Goal: Task Accomplishment & Management: Manage account settings

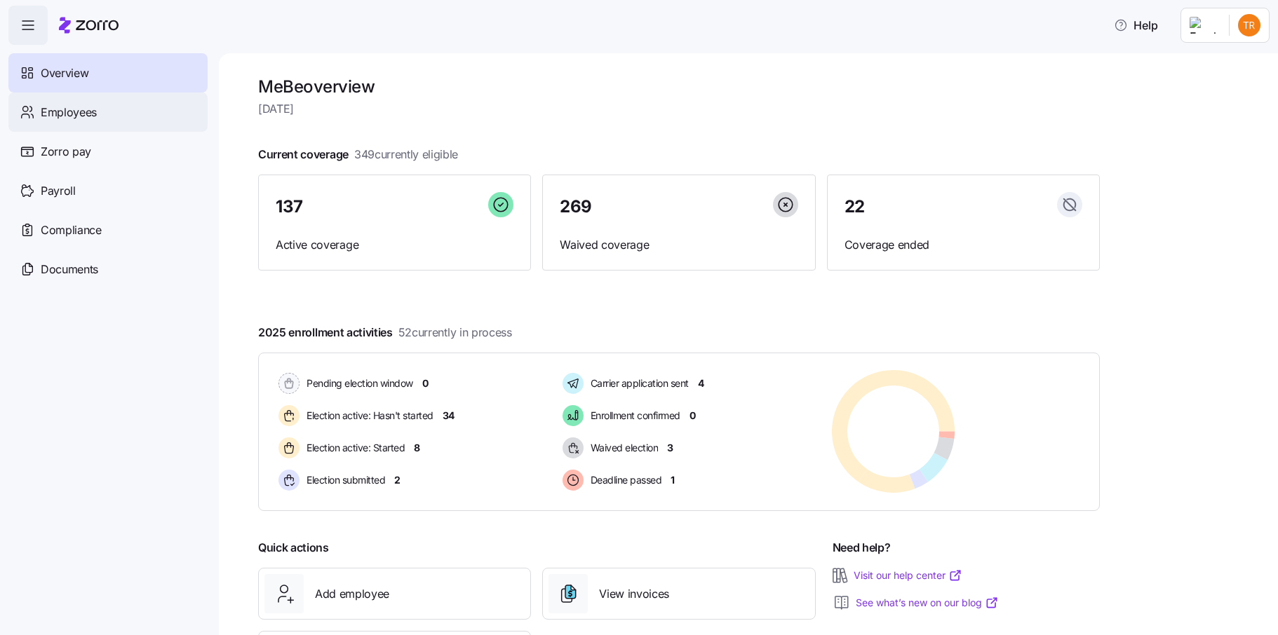
click at [163, 114] on div "Employees" at bounding box center [107, 112] width 199 height 39
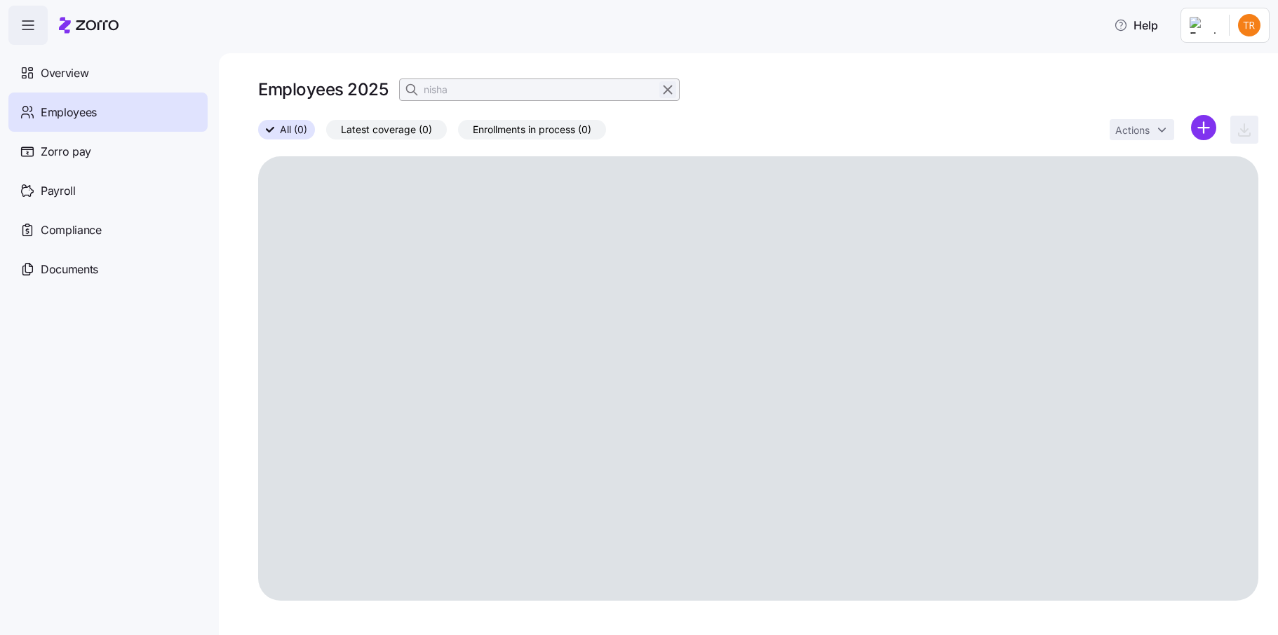
click at [669, 91] on icon "button" at bounding box center [667, 89] width 15 height 17
click at [414, 88] on icon "button" at bounding box center [413, 90] width 14 height 14
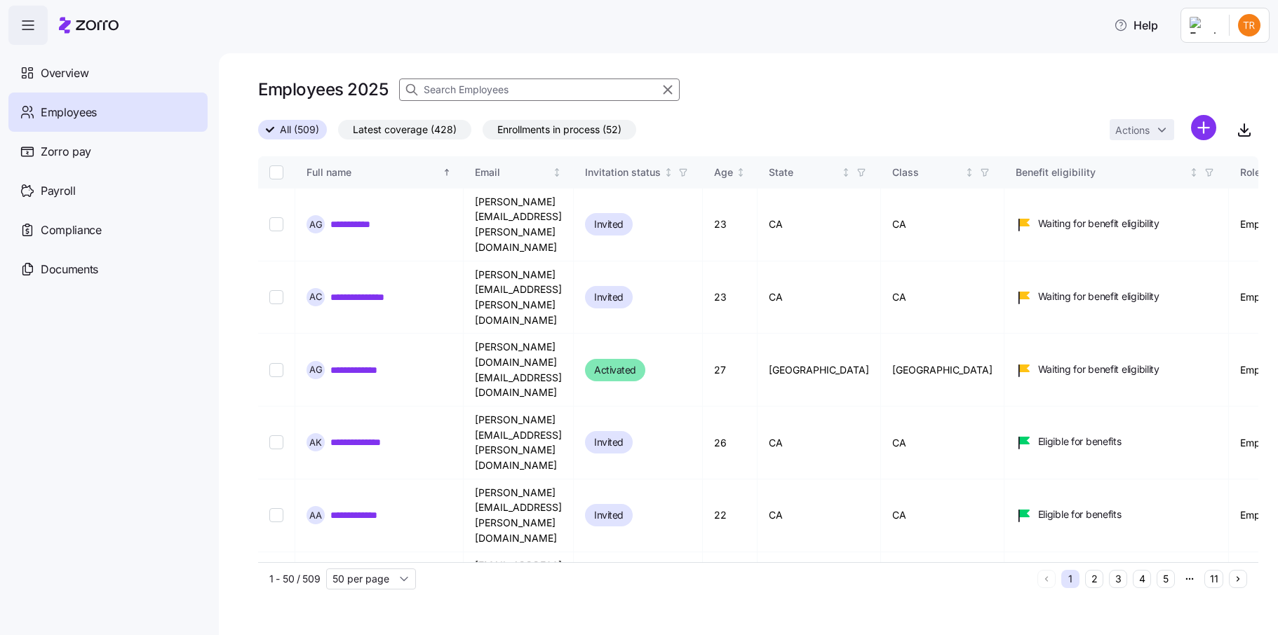
click at [450, 86] on input at bounding box center [539, 90] width 281 height 22
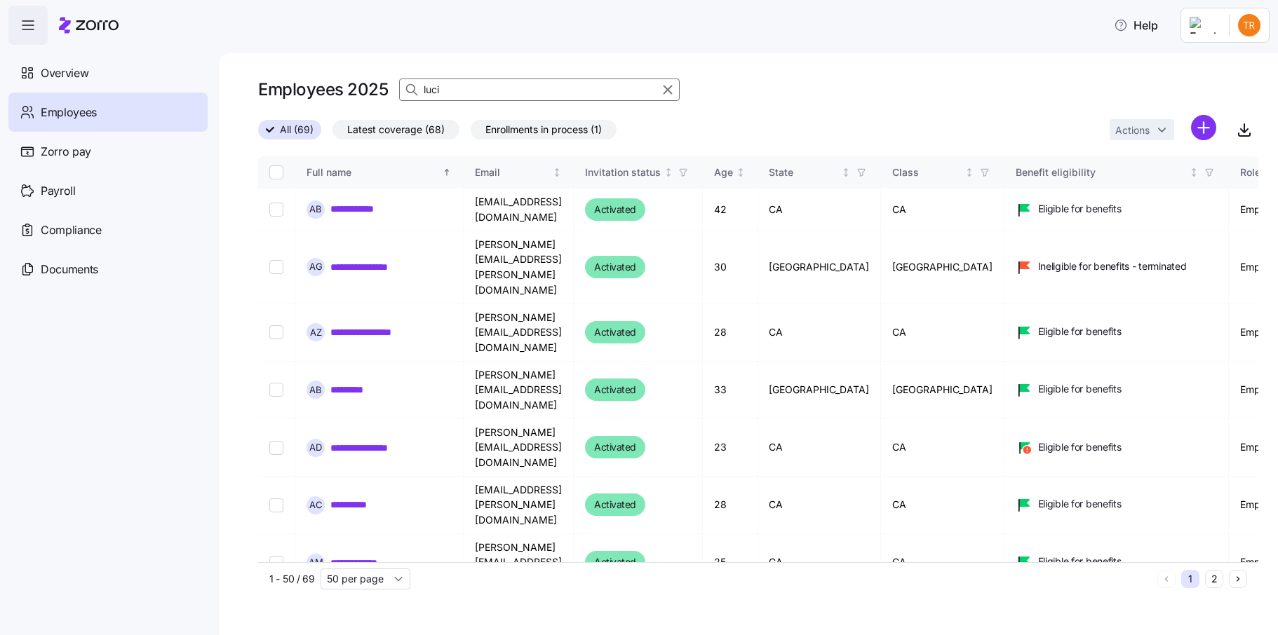
type input "[PERSON_NAME]"
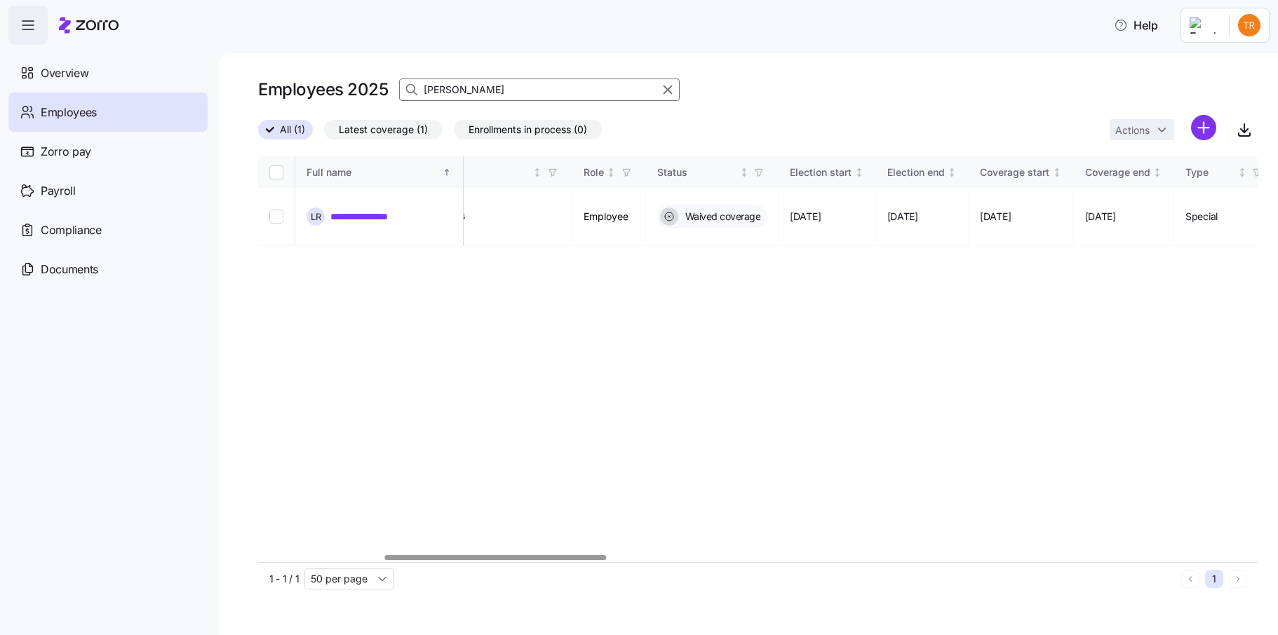
scroll to position [0, 566]
click at [582, 559] on div at bounding box center [495, 557] width 221 height 5
